Goal: Task Accomplishment & Management: Manage account settings

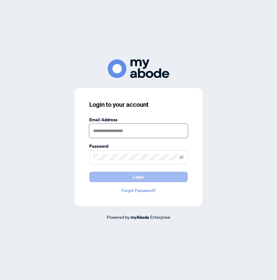
type input "**********"
click at [149, 177] on button "Login" at bounding box center [138, 177] width 99 height 10
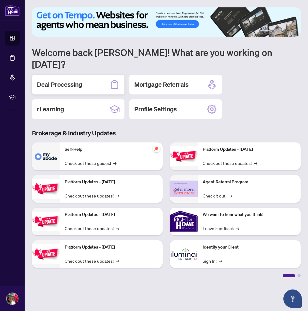
click at [60, 80] on h2 "Deal Processing" at bounding box center [59, 84] width 45 height 9
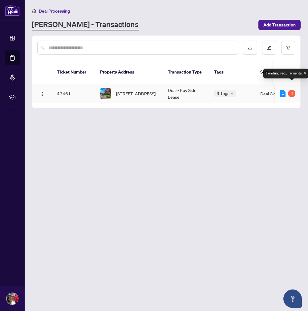
click at [277, 90] on div "4" at bounding box center [291, 93] width 7 height 7
click at [57, 86] on td "43461" at bounding box center [73, 93] width 43 height 19
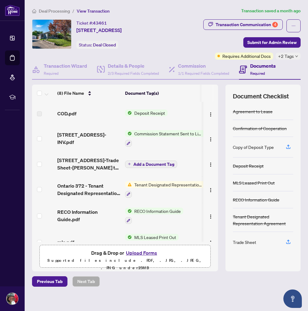
click at [138, 184] on span "Tenant Designated Representation Agreement" at bounding box center [168, 184] width 73 height 7
click at [241, 280] on main "Deal Processing / View Transaction Transaction saved a month ago Ticket #: 4346…" at bounding box center [166, 155] width 283 height 311
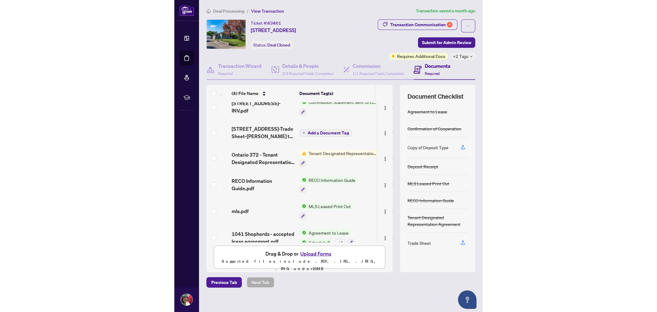
scroll to position [67, 0]
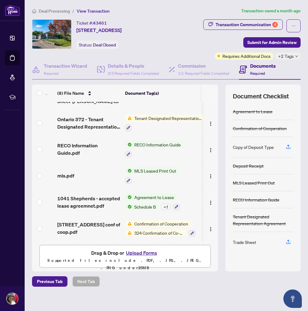
click at [139, 222] on span "Confirmation of Cooperation" at bounding box center [161, 224] width 59 height 7
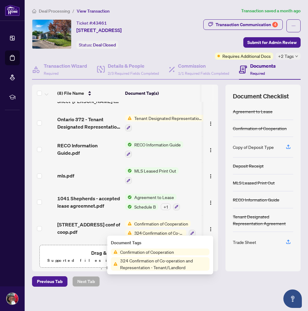
click at [76, 224] on span "1041 SHEPHERDS Drive conf of coop.pdf" at bounding box center [88, 228] width 63 height 15
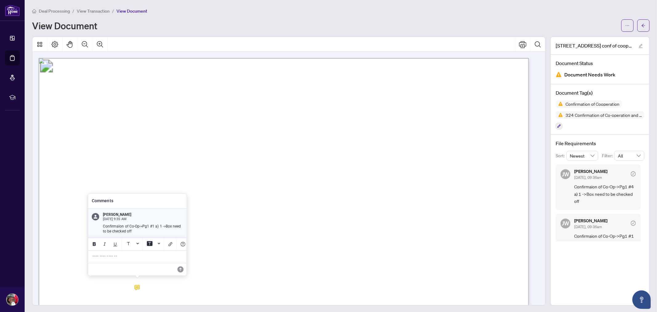
click at [110, 258] on p "**********" at bounding box center [137, 256] width 90 height 5
click at [160, 242] on icon "Background Color" at bounding box center [159, 243] width 2 height 2
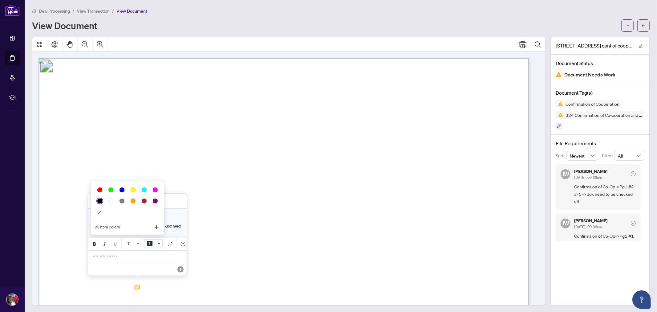
click at [159, 243] on icon "Background Color" at bounding box center [159, 243] width 2 height 1
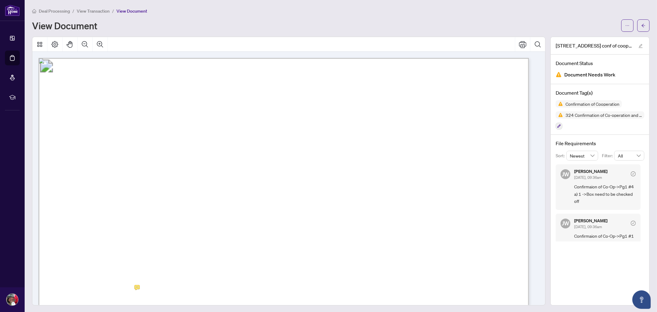
click at [277, 74] on span "Document Needs Work" at bounding box center [589, 75] width 51 height 8
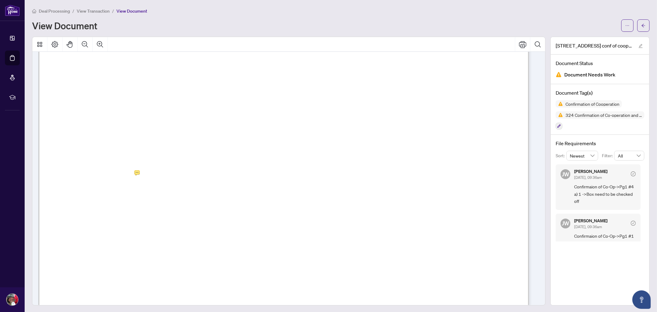
scroll to position [103, 0]
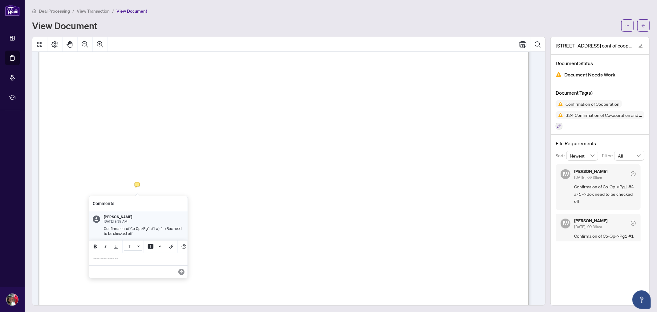
click at [138, 244] on button "Font Color" at bounding box center [133, 246] width 18 height 9
click at [161, 246] on button "Background Color" at bounding box center [154, 246] width 18 height 9
click at [160, 246] on icon "Background Color" at bounding box center [160, 245] width 2 height 1
click at [170, 246] on icon "Add Link" at bounding box center [171, 246] width 5 height 5
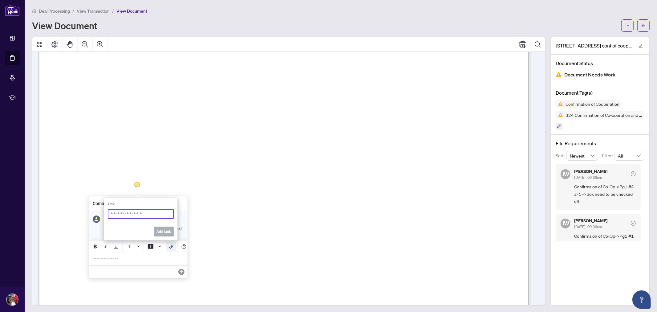
click at [170, 246] on icon "Add Link" at bounding box center [171, 246] width 5 height 5
click at [93, 247] on icon "Bold" at bounding box center [92, 246] width 3 height 4
click at [110, 261] on p "**********" at bounding box center [138, 259] width 90 height 5
click at [179, 279] on icon "Save" at bounding box center [180, 277] width 6 height 6
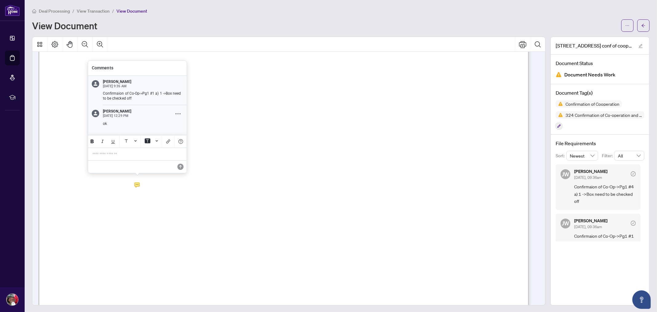
click at [127, 150] on div "**********" at bounding box center [137, 154] width 97 height 13
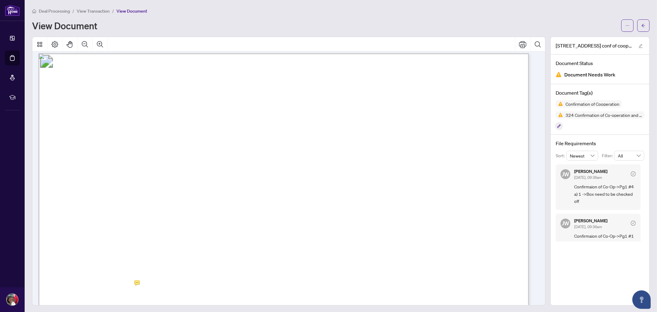
scroll to position [0, 0]
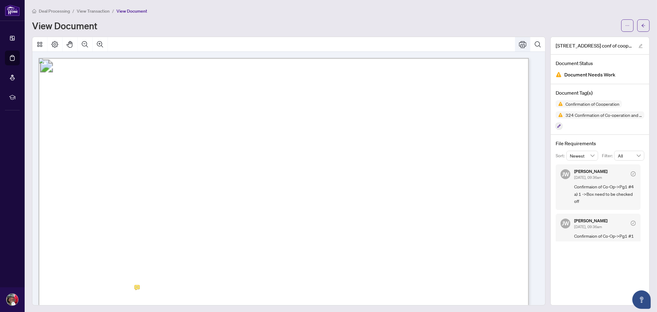
click at [277, 44] on icon "Print" at bounding box center [522, 44] width 7 height 7
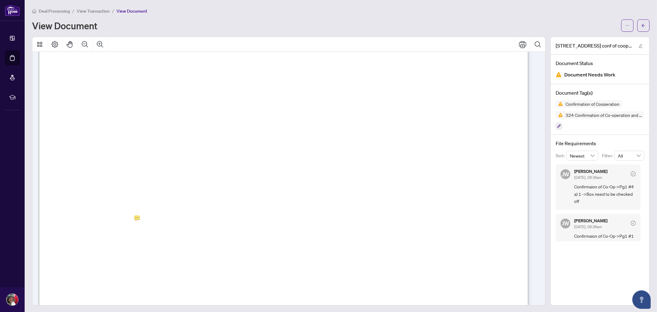
scroll to position [103, 0]
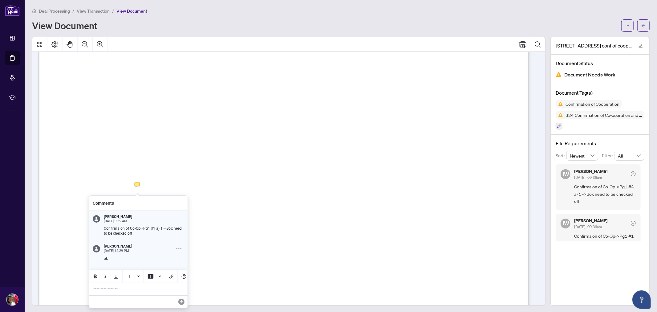
click at [115, 251] on span "Oct 1, 12:29 PM" at bounding box center [138, 251] width 68 height 4
click at [178, 247] on icon "Comment Options" at bounding box center [179, 248] width 5 height 5
click at [164, 262] on span "Edit Content" at bounding box center [162, 262] width 21 height 5
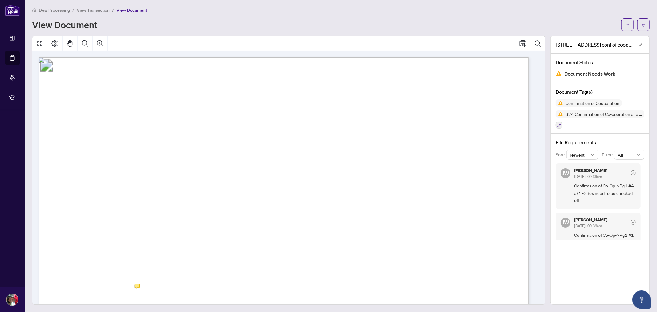
scroll to position [0, 0]
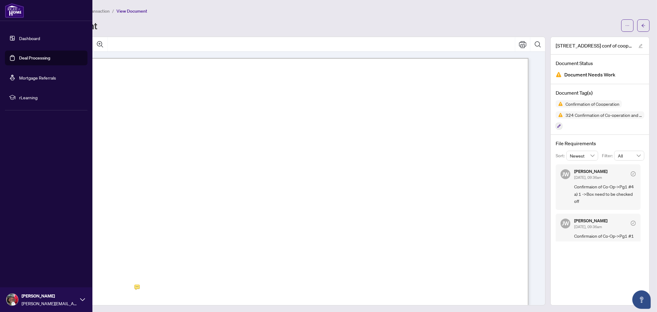
click at [13, 280] on img at bounding box center [12, 300] width 12 height 12
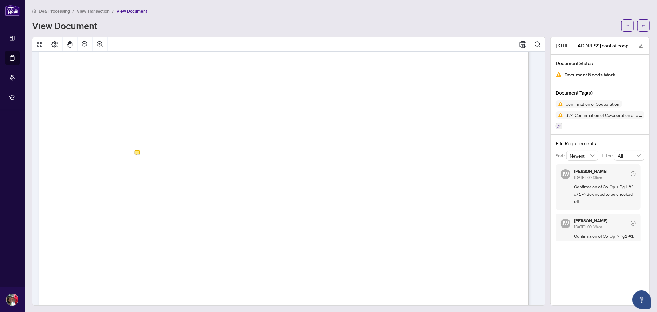
scroll to position [171, 0]
click at [277, 45] on icon "edit" at bounding box center [641, 46] width 4 height 4
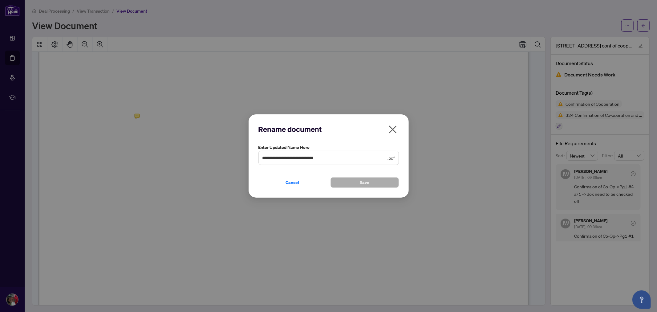
click at [277, 129] on button "button" at bounding box center [393, 130] width 12 height 13
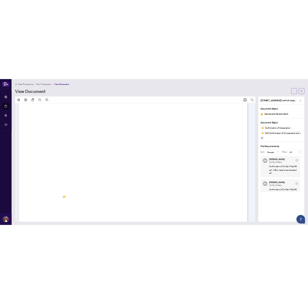
scroll to position [0, 0]
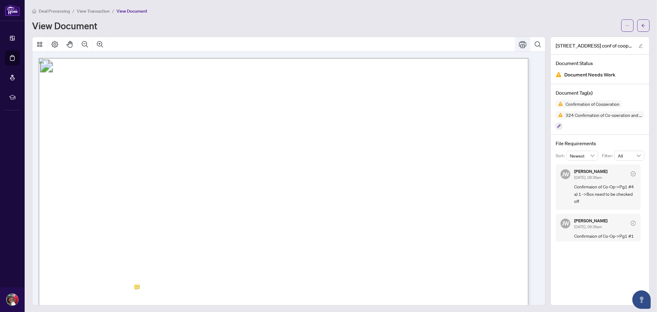
click at [277, 45] on button "Print" at bounding box center [522, 44] width 15 height 15
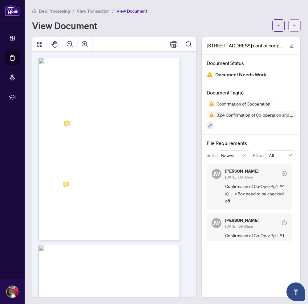
click at [277, 26] on icon "arrow-left" at bounding box center [294, 25] width 4 height 4
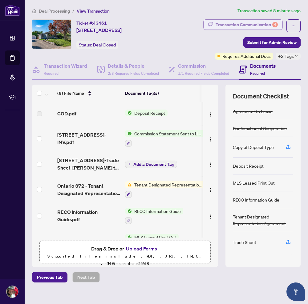
click at [272, 22] on div "Transaction Communication 4" at bounding box center [247, 25] width 62 height 10
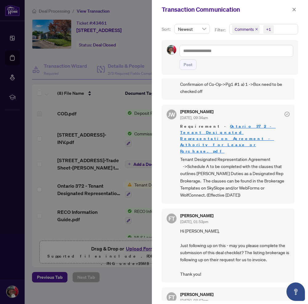
scroll to position [205, 0]
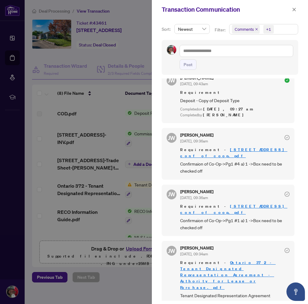
click at [83, 153] on div at bounding box center [154, 152] width 308 height 304
click at [277, 9] on icon "close" at bounding box center [294, 9] width 4 height 4
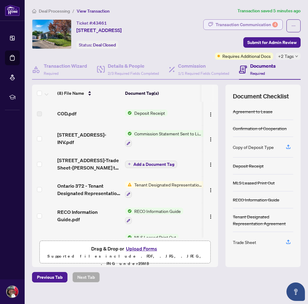
click at [265, 26] on div "Transaction Communication 4" at bounding box center [247, 25] width 62 height 10
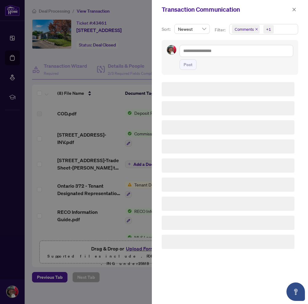
scroll to position [0, 0]
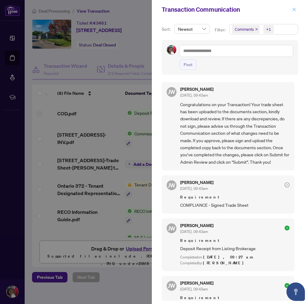
click at [277, 10] on icon "close" at bounding box center [294, 9] width 4 height 4
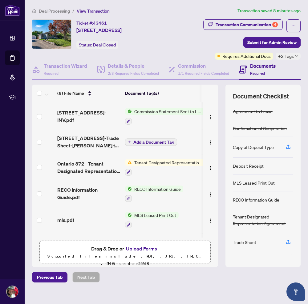
scroll to position [34, 0]
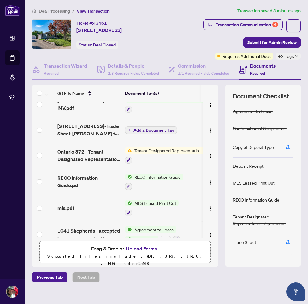
click at [158, 129] on span "Add a Document Tag" at bounding box center [153, 130] width 41 height 4
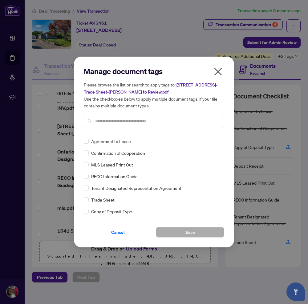
click at [217, 72] on icon "close" at bounding box center [218, 72] width 10 height 10
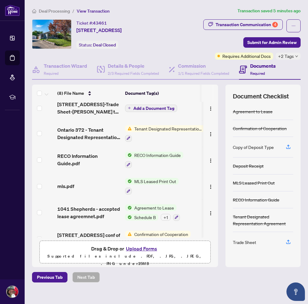
scroll to position [68, 0]
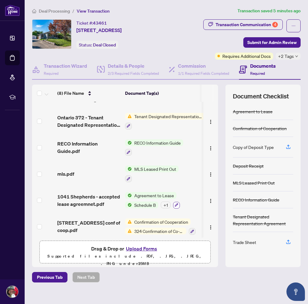
click at [177, 203] on icon "button" at bounding box center [177, 205] width 4 height 4
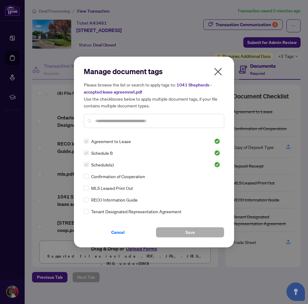
click at [217, 71] on icon "close" at bounding box center [218, 72] width 8 height 8
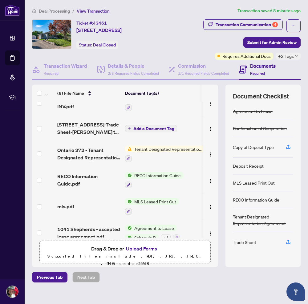
scroll to position [34, 0]
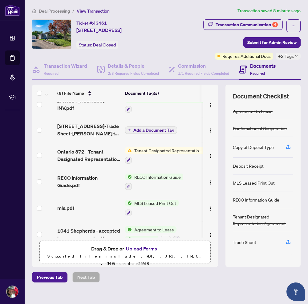
click at [162, 148] on span "Tenant Designated Representation Agreement" at bounding box center [168, 150] width 73 height 7
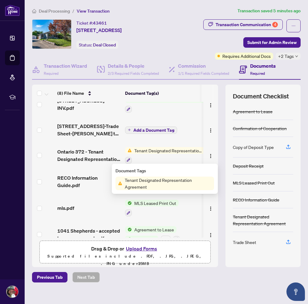
click at [147, 179] on span "Tenant Designated Representation Agreement" at bounding box center [168, 184] width 92 height 14
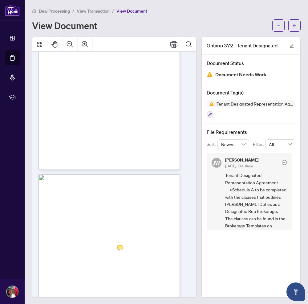
scroll to position [510, 0]
